Goal: Task Accomplishment & Management: Manage account settings

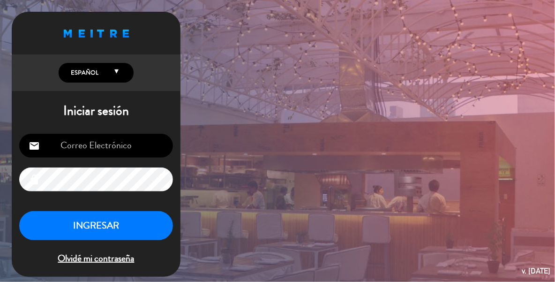
type input "[EMAIL_ADDRESS][DOMAIN_NAME]"
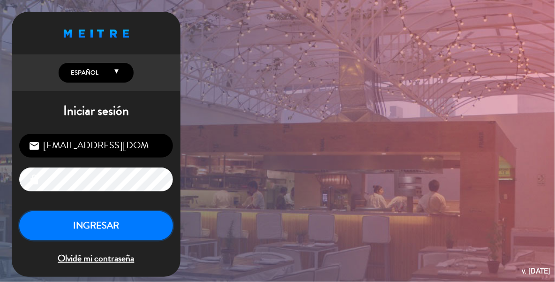
click at [166, 232] on button "INGRESAR" at bounding box center [96, 226] width 154 height 30
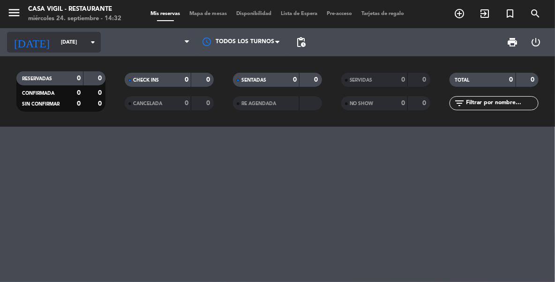
click at [70, 45] on input "[DATE]" at bounding box center [90, 42] width 69 height 15
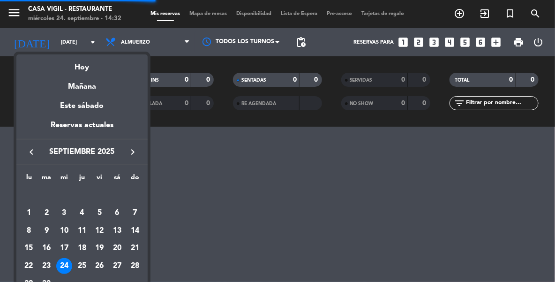
click at [136, 150] on icon "keyboard_arrow_right" at bounding box center [132, 151] width 11 height 11
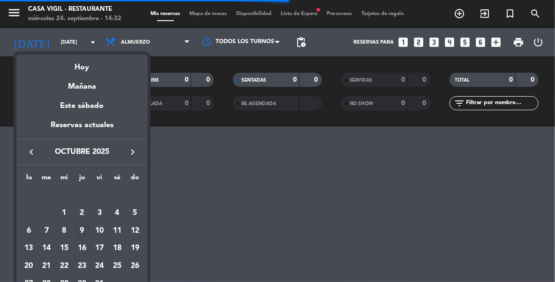
click at [77, 230] on div "9" at bounding box center [82, 231] width 16 height 16
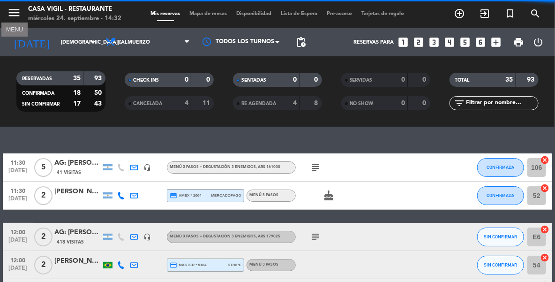
click at [19, 12] on icon "menu" at bounding box center [14, 13] width 14 height 14
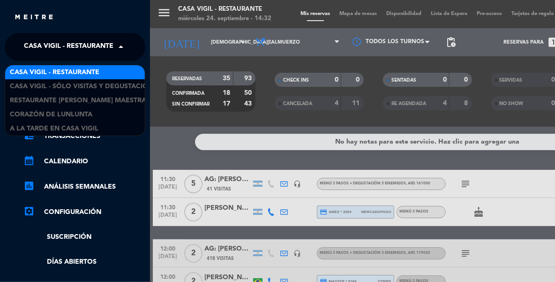
click at [60, 40] on span "Casa Vigil - Restaurante" at bounding box center [69, 47] width 90 height 20
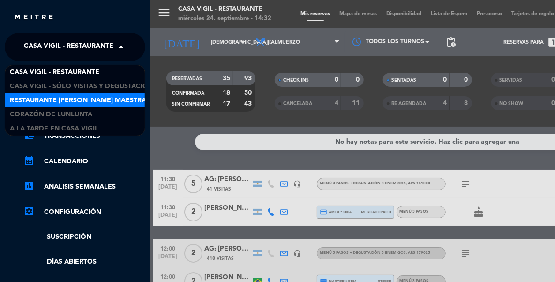
click at [88, 97] on span "Restaurante [PERSON_NAME] Maestra" at bounding box center [78, 100] width 136 height 11
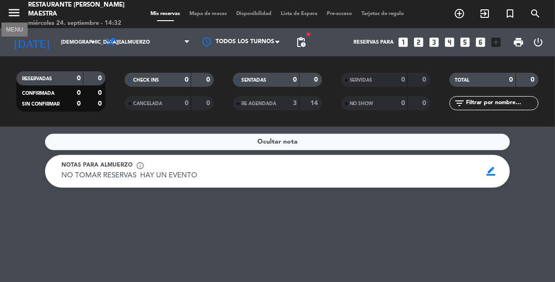
click at [13, 19] on icon "menu" at bounding box center [14, 13] width 14 height 14
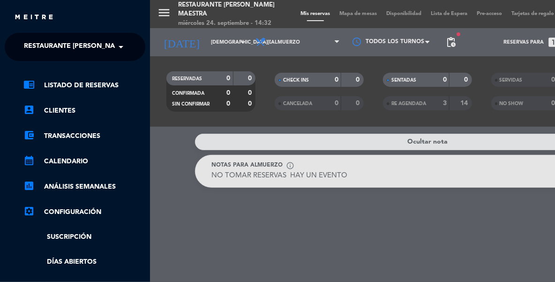
click at [52, 50] on span "Restaurante [PERSON_NAME] Maestra" at bounding box center [92, 47] width 136 height 20
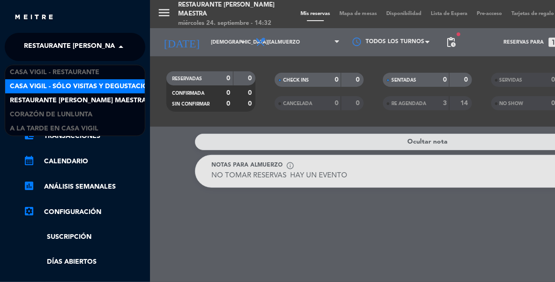
click at [64, 92] on div "Casa Vigil - SÓLO Visitas y Degustaciones" at bounding box center [75, 86] width 140 height 14
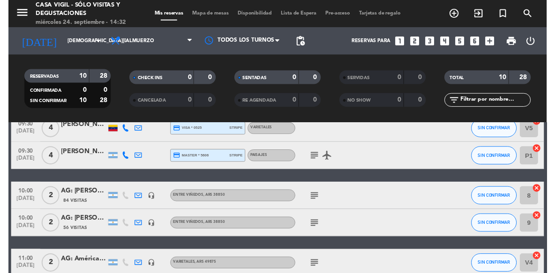
scroll to position [52, 0]
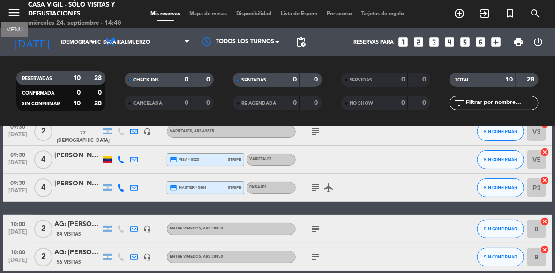
click at [13, 11] on icon "menu" at bounding box center [14, 13] width 14 height 14
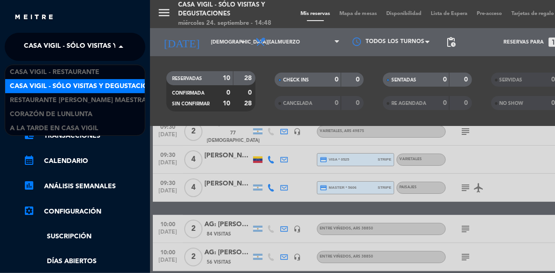
click at [63, 45] on span "Casa Vigil - SÓLO Visitas y Degustaciones" at bounding box center [99, 47] width 151 height 20
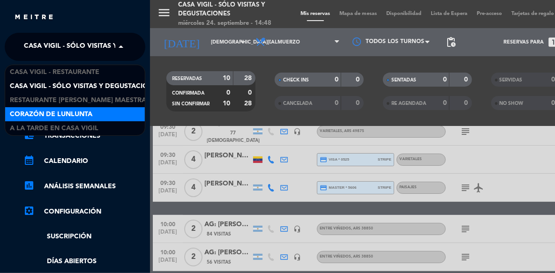
click at [89, 113] on span "Corazón de Lunlunta" at bounding box center [51, 114] width 83 height 11
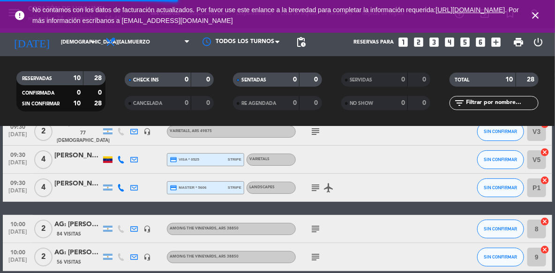
click at [530, 17] on span "close" at bounding box center [535, 15] width 25 height 25
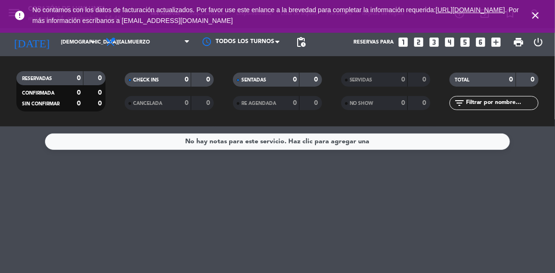
click at [533, 18] on icon "close" at bounding box center [535, 15] width 11 height 11
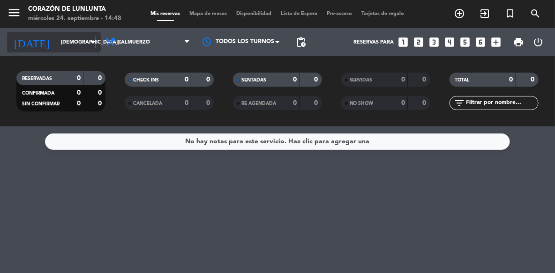
click at [95, 45] on icon "arrow_drop_down" at bounding box center [92, 42] width 11 height 11
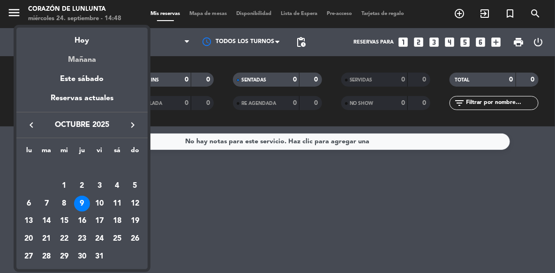
click at [83, 64] on div "Mañana" at bounding box center [81, 56] width 131 height 19
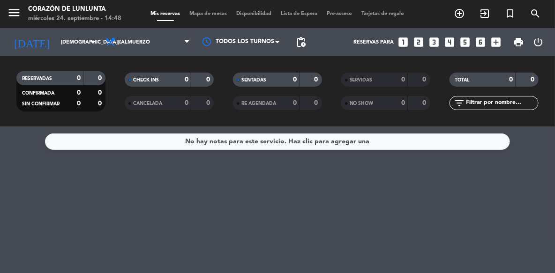
type input "[DEMOGRAPHIC_DATA][DATE]"
